Goal: Task Accomplishment & Management: Manage account settings

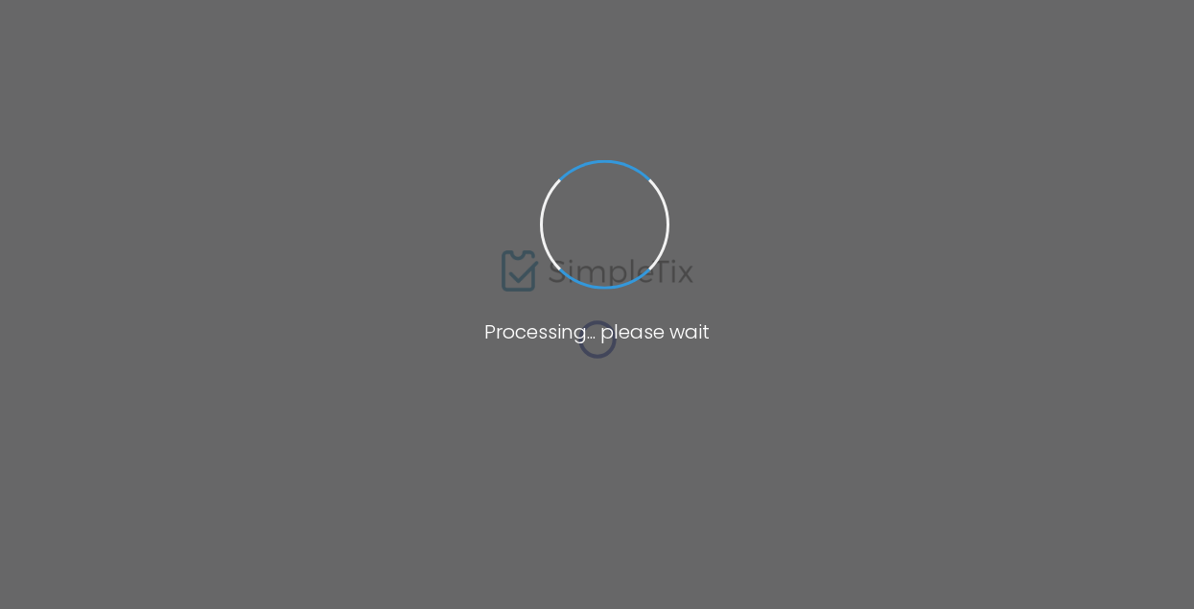
type input "[URL][DOMAIN_NAME][DATE]"
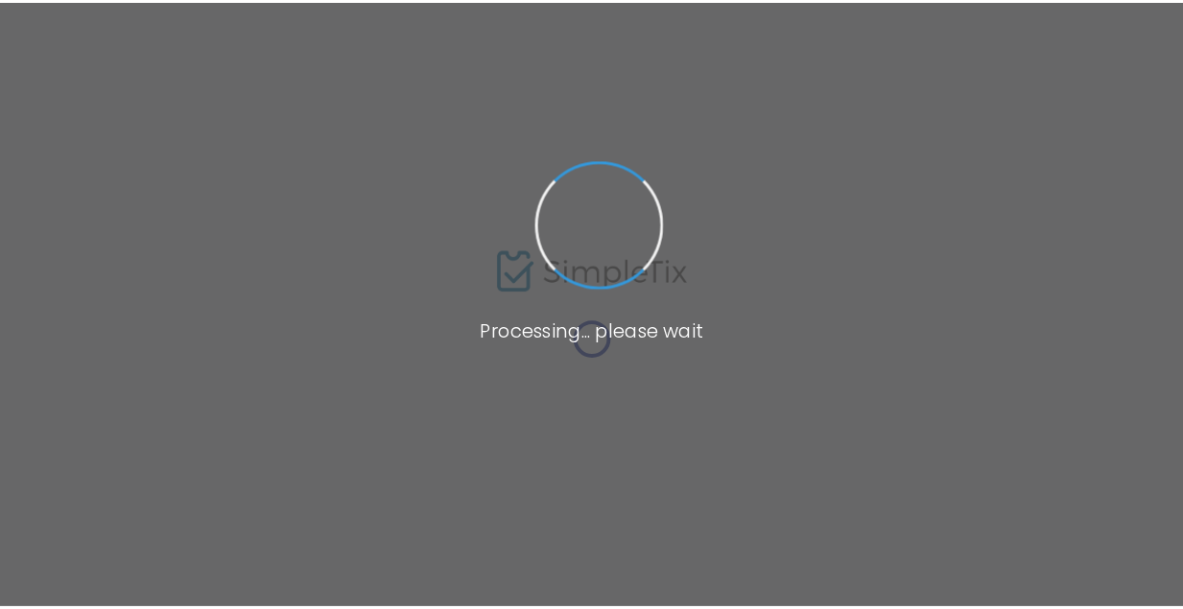
scroll to position [193, 0]
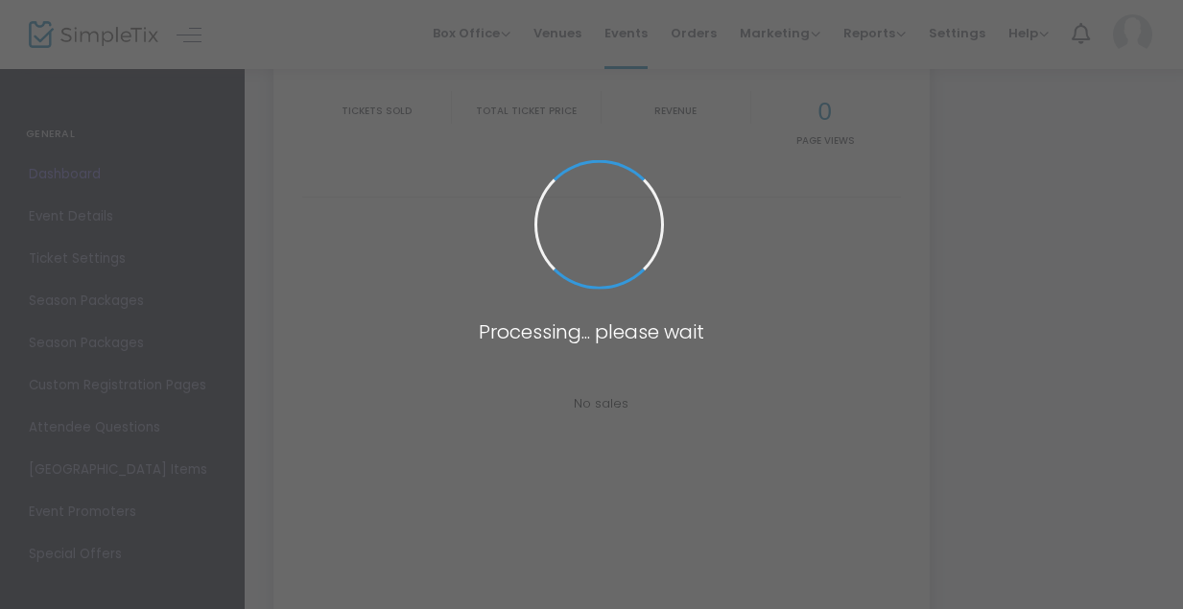
type input "[URL][DOMAIN_NAME][DATE]"
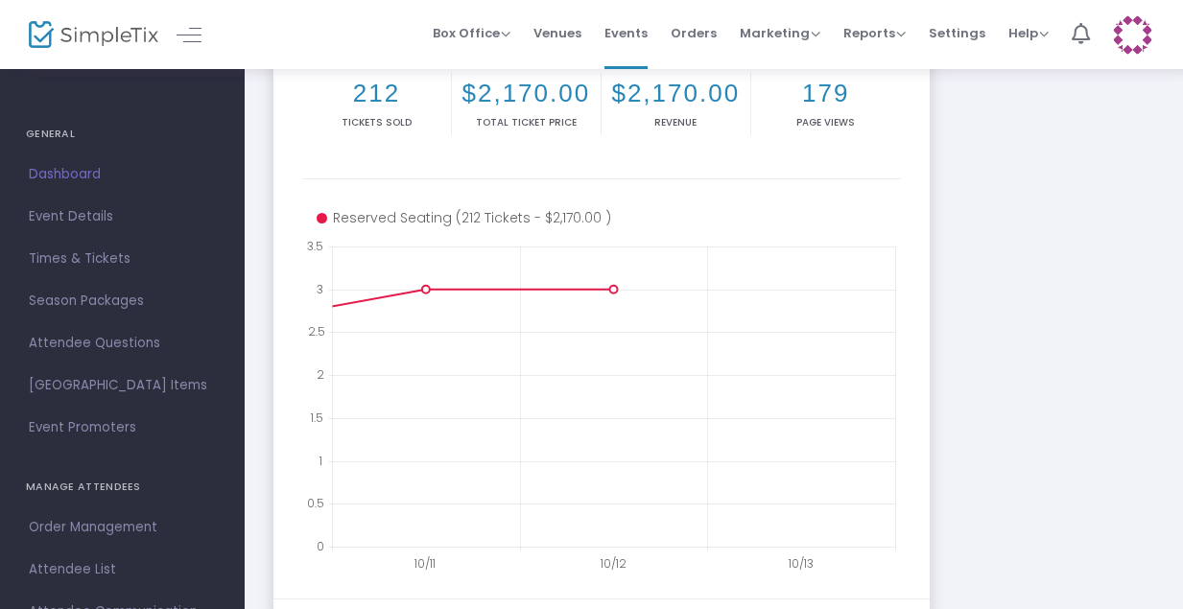
scroll to position [274, 0]
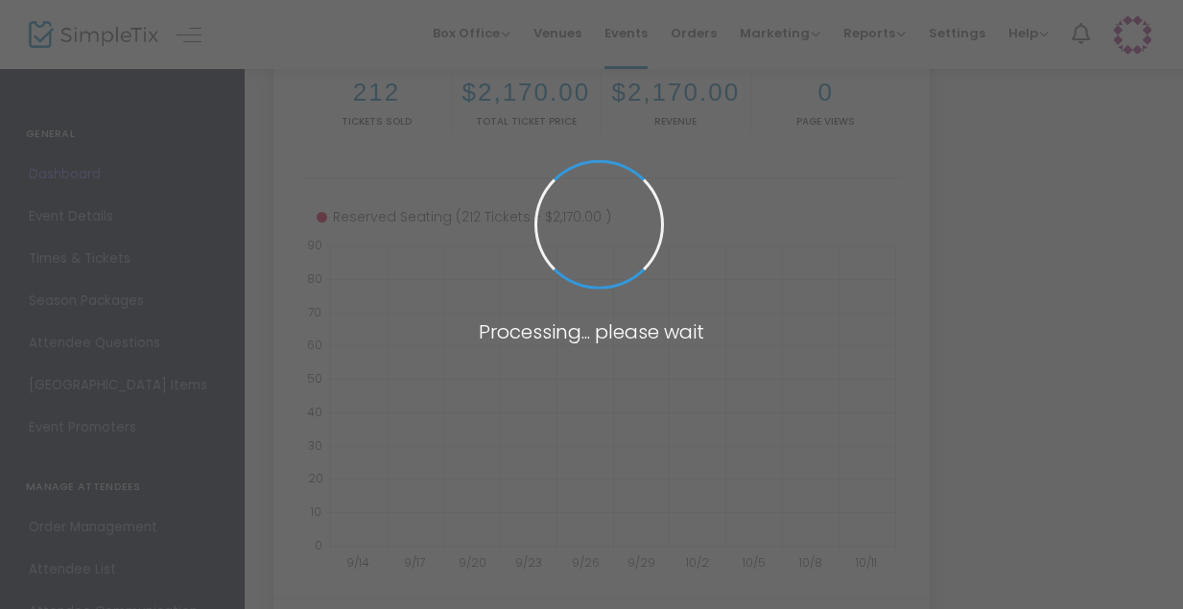
scroll to position [274, 0]
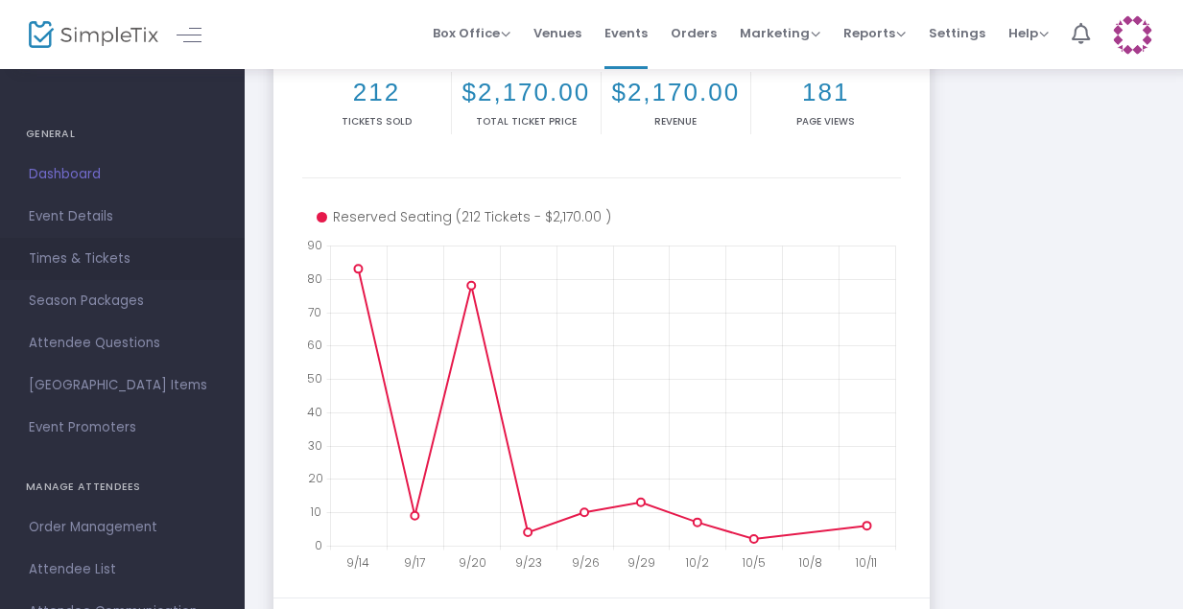
click at [101, 256] on span "Times & Tickets" at bounding box center [122, 259] width 187 height 25
